Goal: Task Accomplishment & Management: Manage account settings

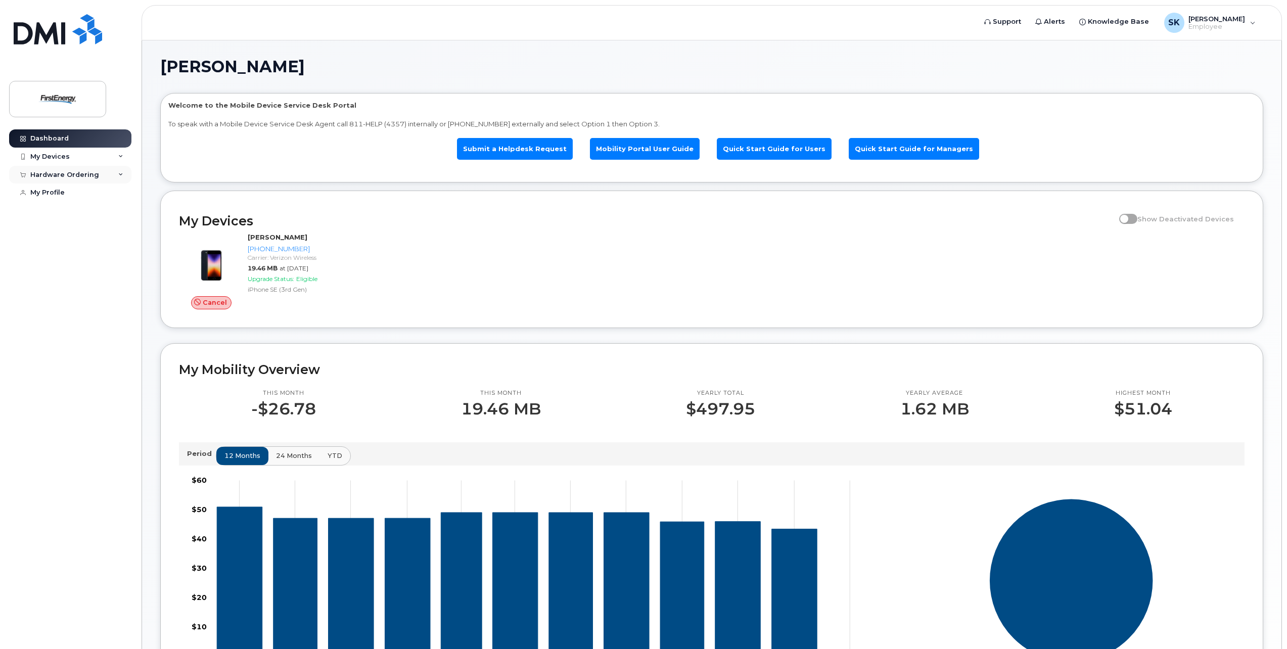
click at [51, 174] on div "Hardware Ordering" at bounding box center [64, 175] width 69 height 8
click at [50, 190] on div "New Order" at bounding box center [54, 193] width 38 height 9
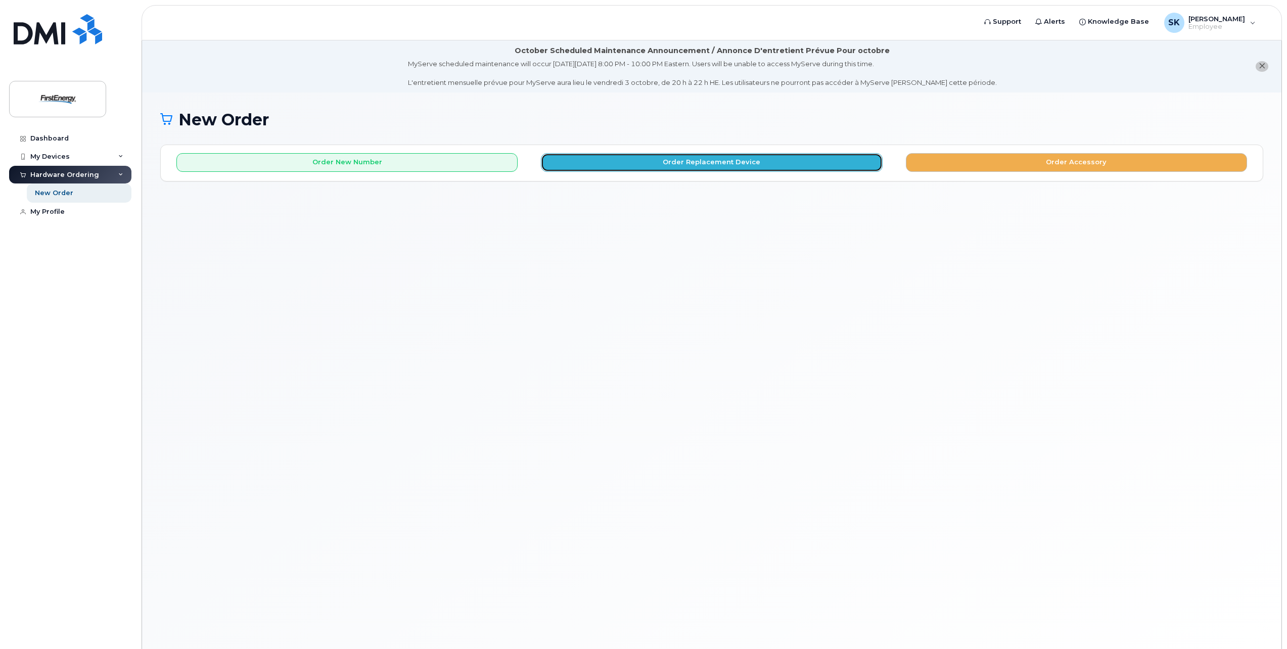
click at [695, 164] on button "Order Replacement Device" at bounding box center [711, 162] width 341 height 19
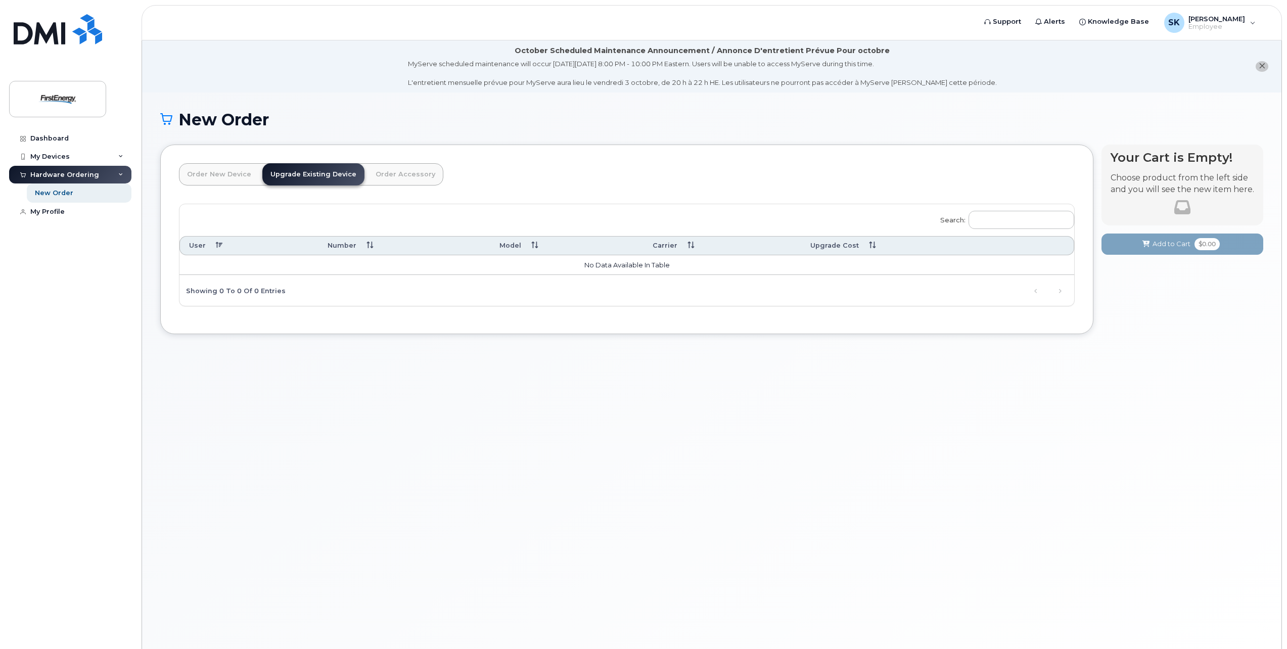
click at [322, 174] on link "Upgrade Existing Device" at bounding box center [313, 174] width 102 height 22
click at [58, 194] on div "New Order" at bounding box center [54, 193] width 38 height 9
click at [53, 155] on div "My Devices" at bounding box center [49, 157] width 39 height 8
click at [55, 175] on div "Add Device" at bounding box center [55, 175] width 40 height 9
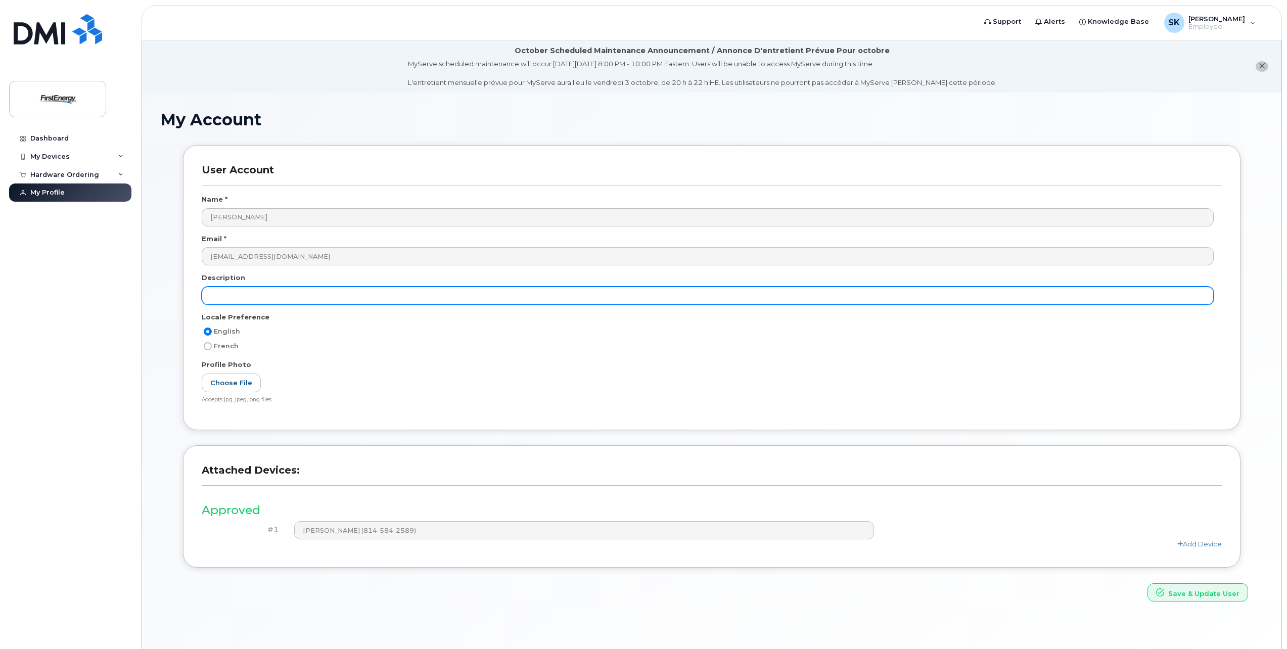
drag, startPoint x: 248, startPoint y: 261, endPoint x: 242, endPoint y: 298, distance: 37.4
click at [242, 298] on input "text" at bounding box center [708, 296] width 1012 height 18
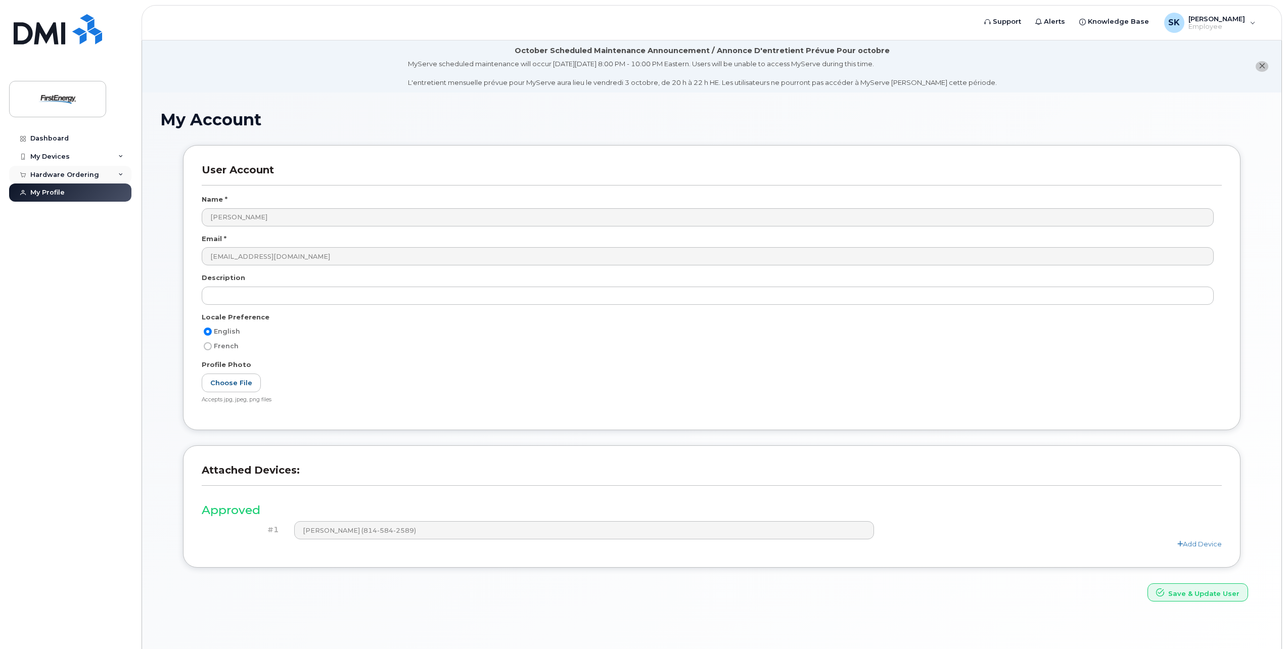
click at [50, 181] on div "Hardware Ordering" at bounding box center [70, 175] width 122 height 18
click at [51, 153] on div "My Devices" at bounding box center [49, 157] width 39 height 8
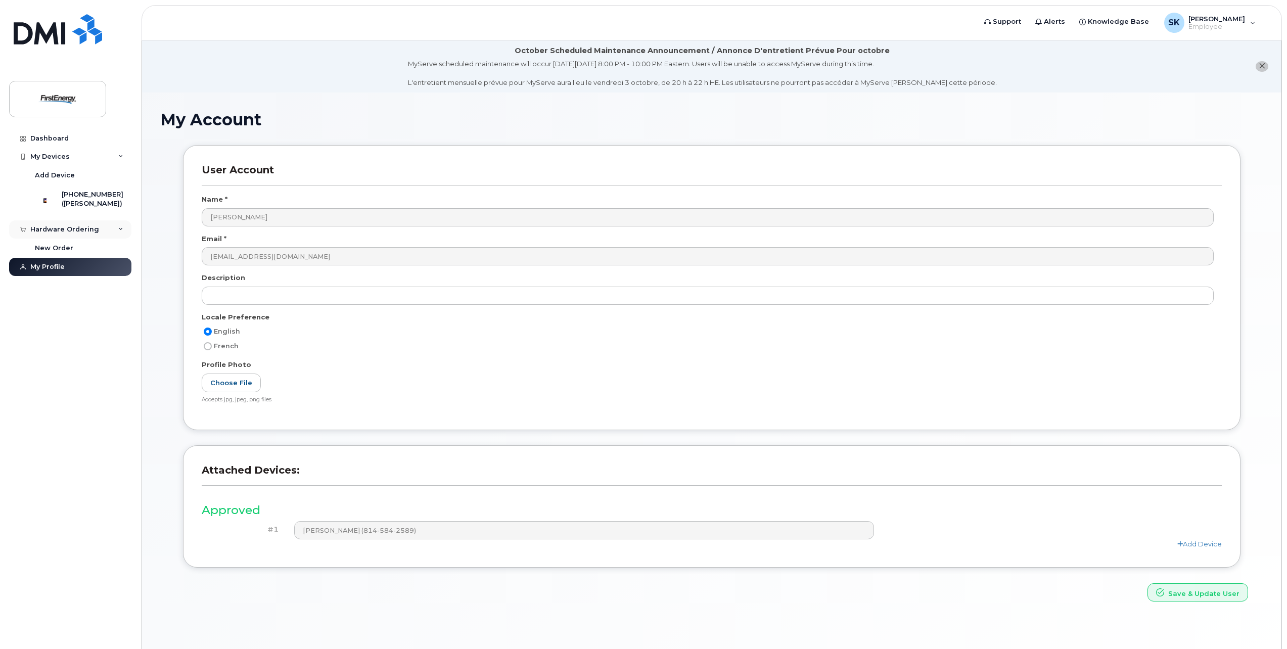
click at [106, 231] on div "Hardware Ordering" at bounding box center [70, 229] width 122 height 18
click at [70, 233] on div "Hardware Ordering" at bounding box center [64, 229] width 69 height 8
click at [59, 253] on div "New Order" at bounding box center [54, 248] width 38 height 9
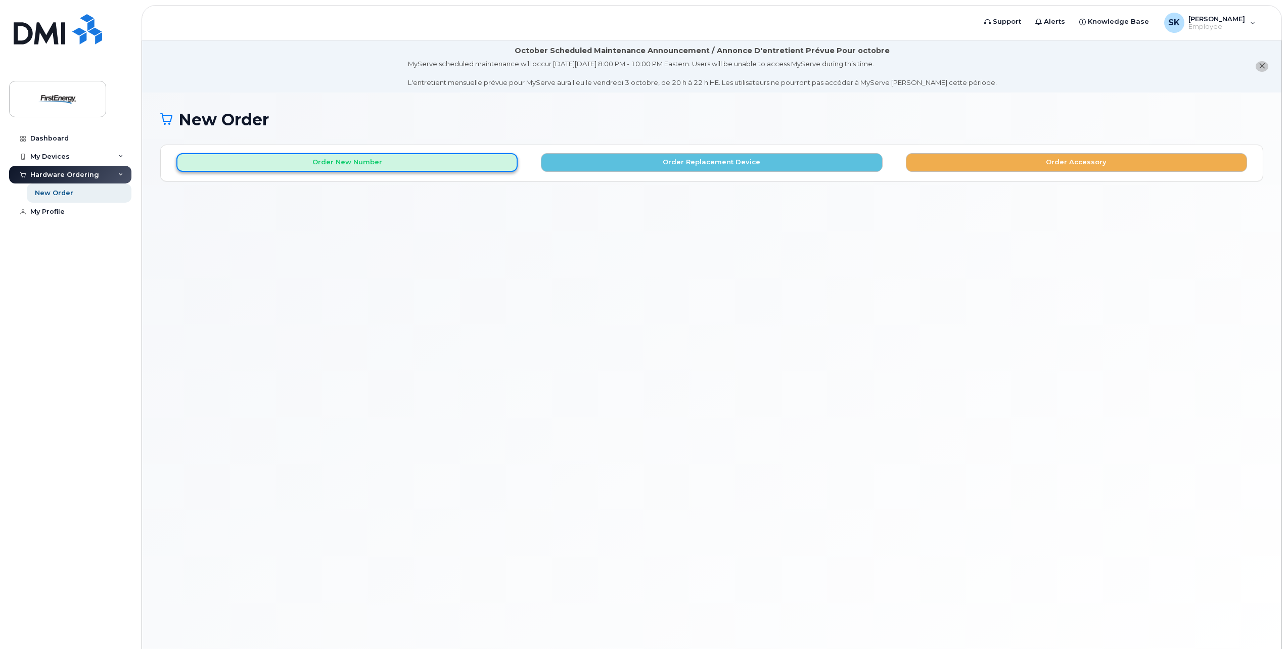
click at [352, 159] on button "Order New Number" at bounding box center [346, 162] width 341 height 19
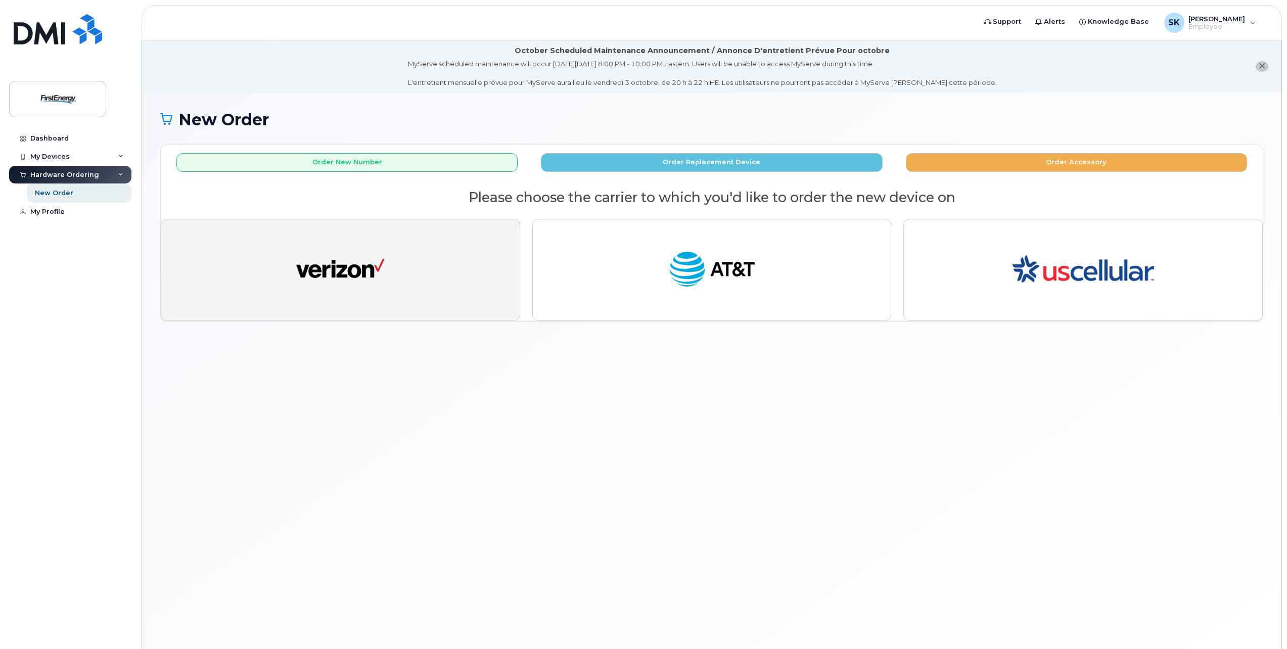
click at [331, 298] on button "button" at bounding box center [340, 270] width 359 height 102
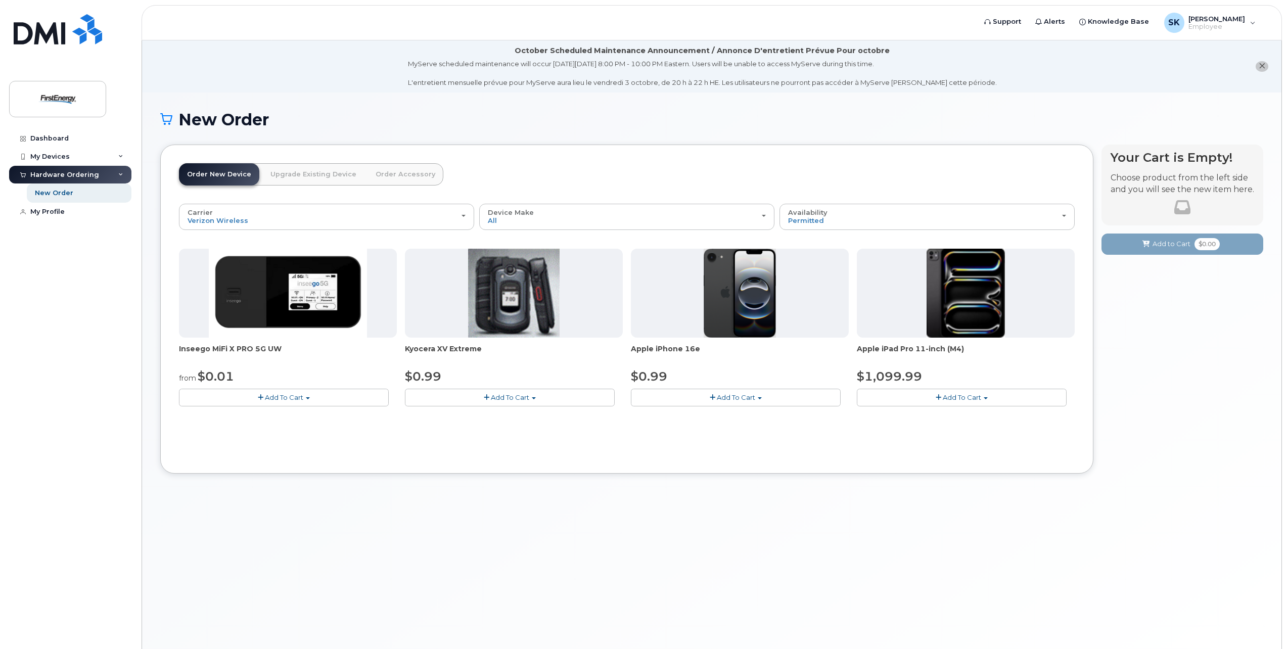
click at [323, 176] on link "Upgrade Existing Device" at bounding box center [313, 174] width 102 height 22
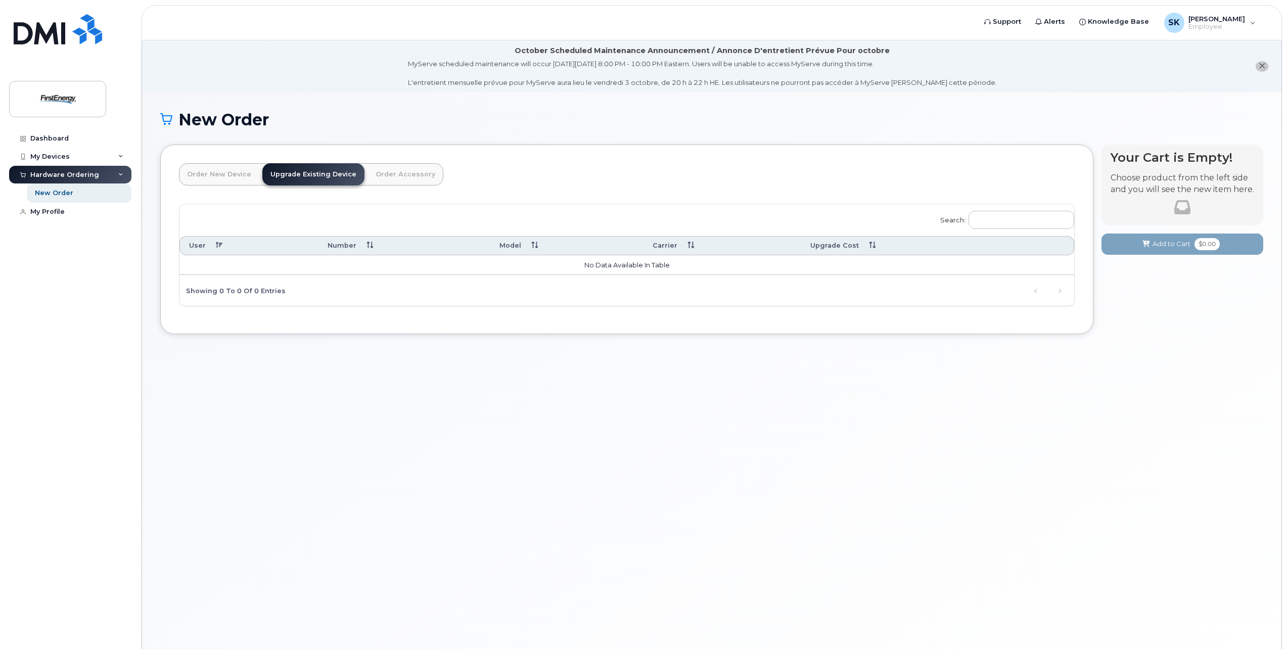
click at [496, 245] on th "Model" at bounding box center [566, 245] width 153 height 19
click at [199, 245] on th "User" at bounding box center [248, 245] width 139 height 19
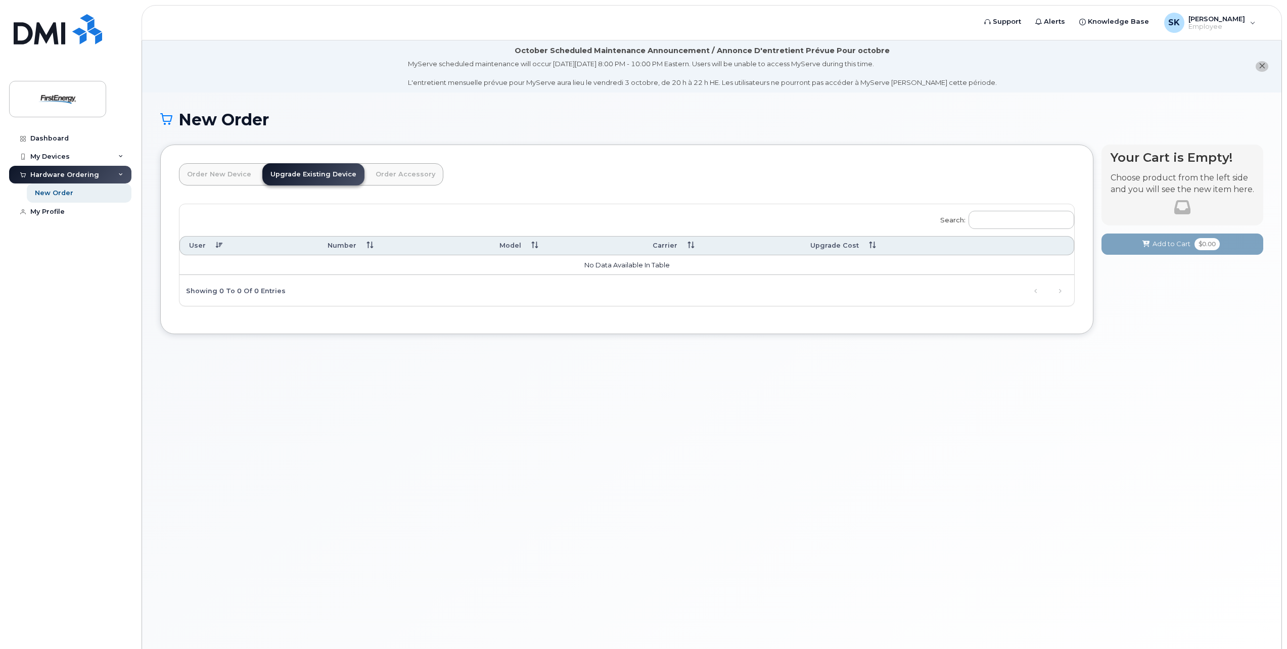
click at [217, 241] on th "User" at bounding box center [248, 245] width 139 height 19
click at [1239, 25] on span "Employee" at bounding box center [1216, 27] width 57 height 8
click at [1149, 108] on div "Sign out" at bounding box center [1189, 104] width 146 height 19
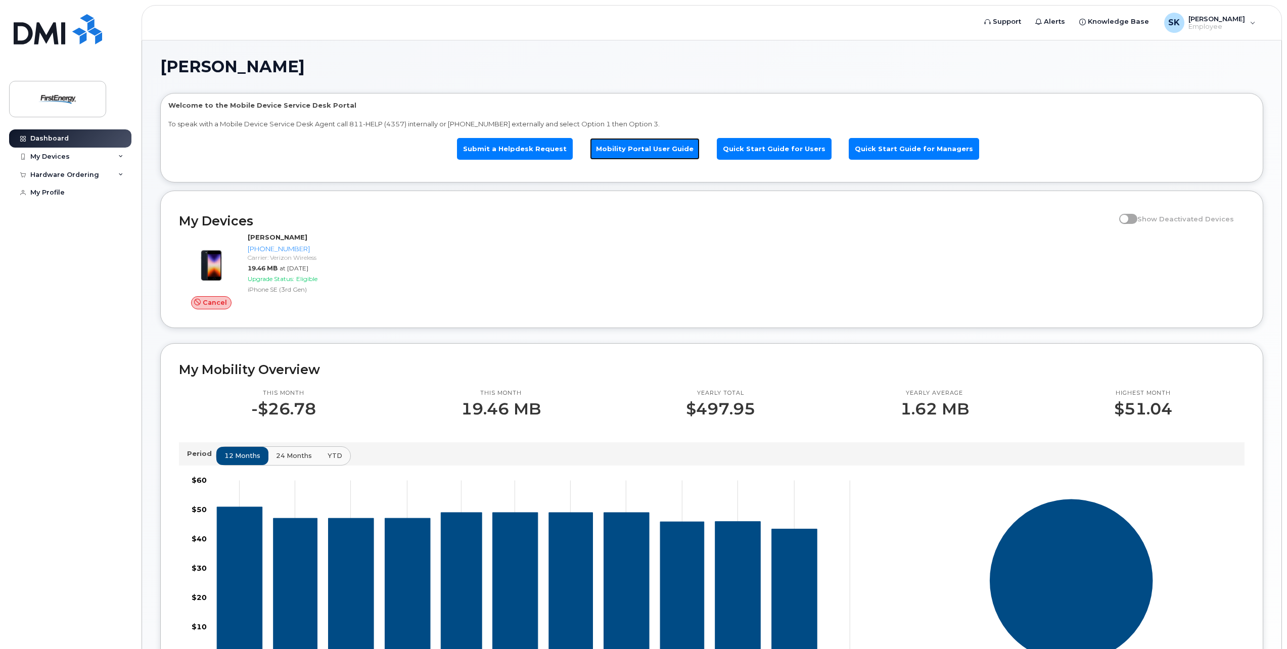
click at [657, 146] on link "Mobility Portal User Guide" at bounding box center [645, 149] width 110 height 22
click at [1012, 18] on span "Support" at bounding box center [1007, 22] width 28 height 10
click at [61, 175] on div "Hardware Ordering" at bounding box center [64, 175] width 69 height 8
click at [492, 147] on link "Submit a Helpdesk Request" at bounding box center [515, 149] width 116 height 22
